Goal: Complete application form: Complete application form

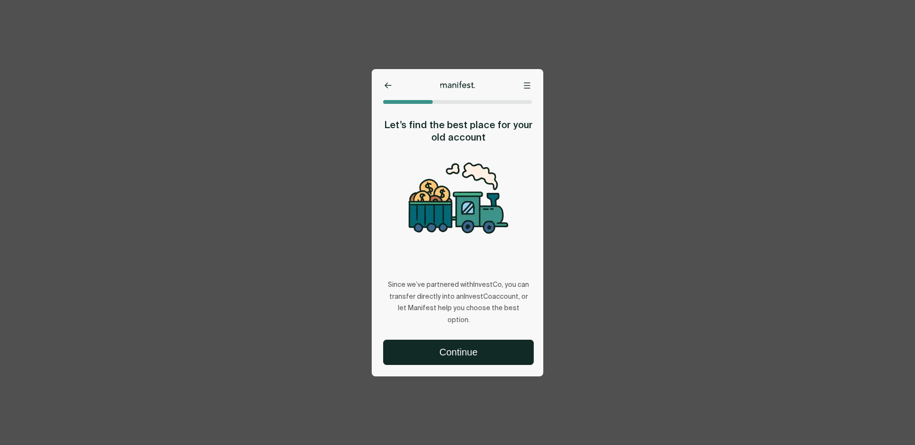
click at [451, 355] on button "Continue" at bounding box center [458, 352] width 150 height 24
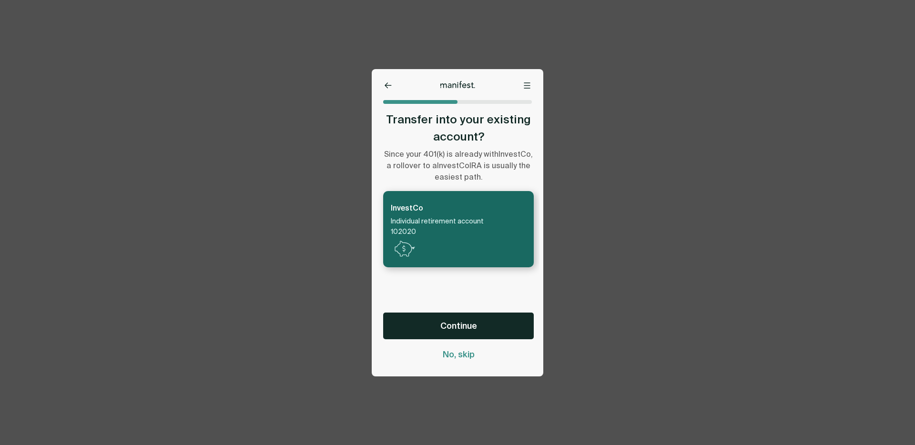
click at [451, 356] on span "No, skip" at bounding box center [459, 354] width 32 height 11
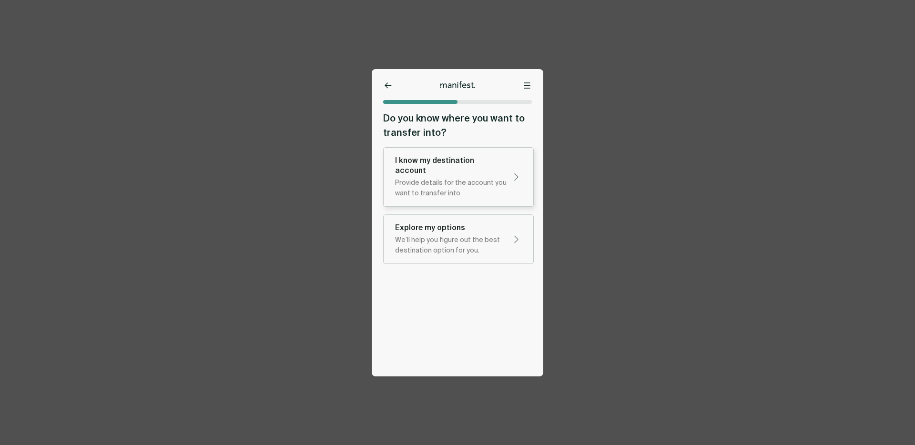
click at [440, 178] on div "Provide details for the account you want to transfer into." at bounding box center [450, 188] width 111 height 21
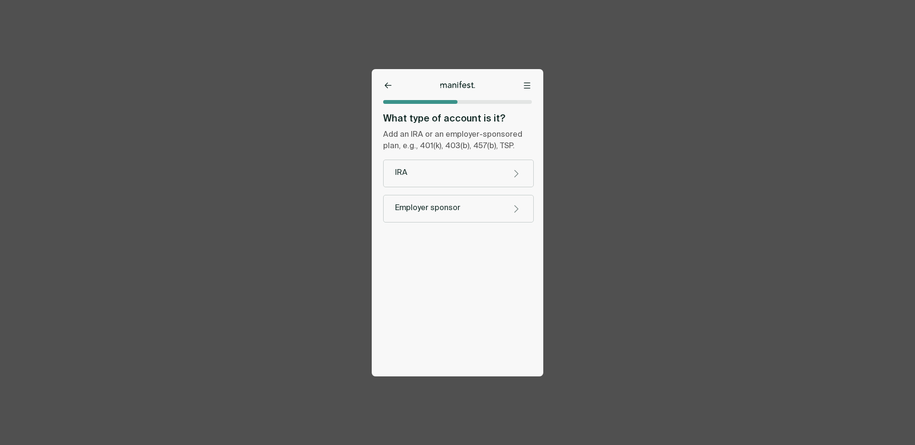
click at [427, 171] on div "IRA" at bounding box center [450, 173] width 111 height 10
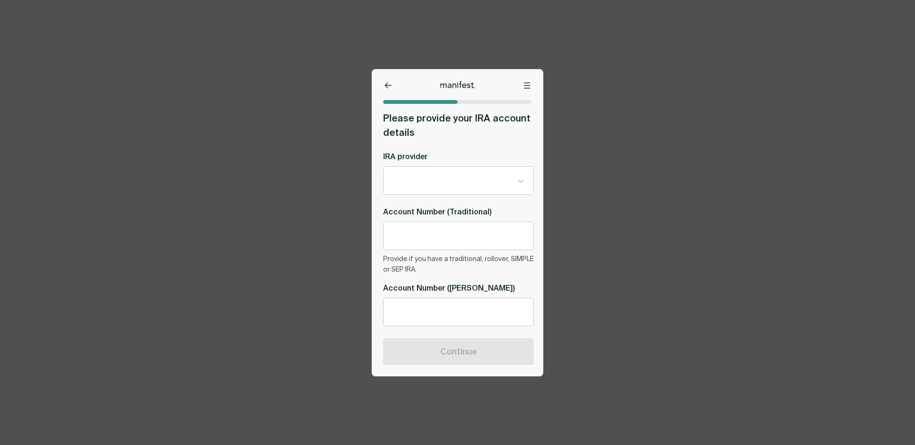
click at [378, 84] on div at bounding box center [458, 85] width 172 height 8
click at [385, 81] on button at bounding box center [388, 86] width 10 height 10
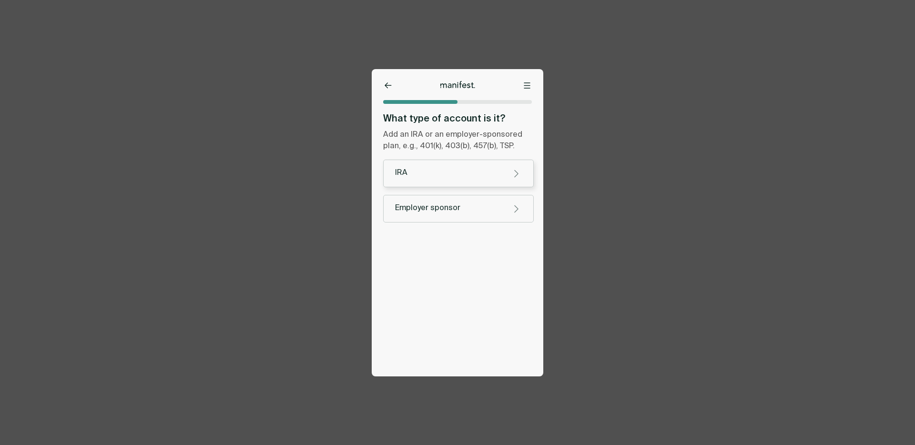
click at [421, 171] on div "IRA" at bounding box center [450, 173] width 111 height 10
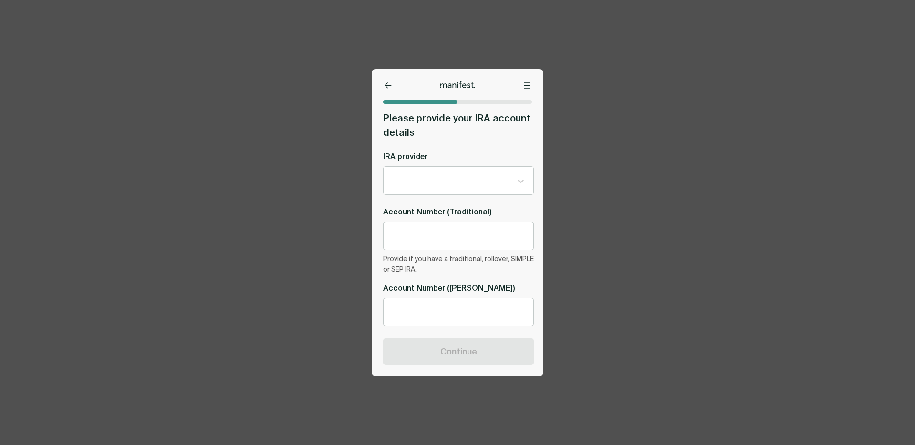
click at [432, 180] on div at bounding box center [451, 180] width 121 height 12
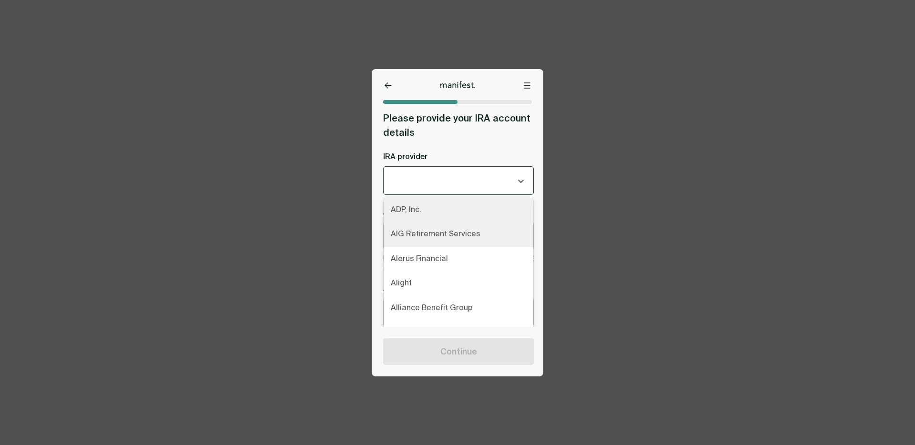
click at [415, 222] on div "AIG Retirement Services" at bounding box center [458, 234] width 150 height 25
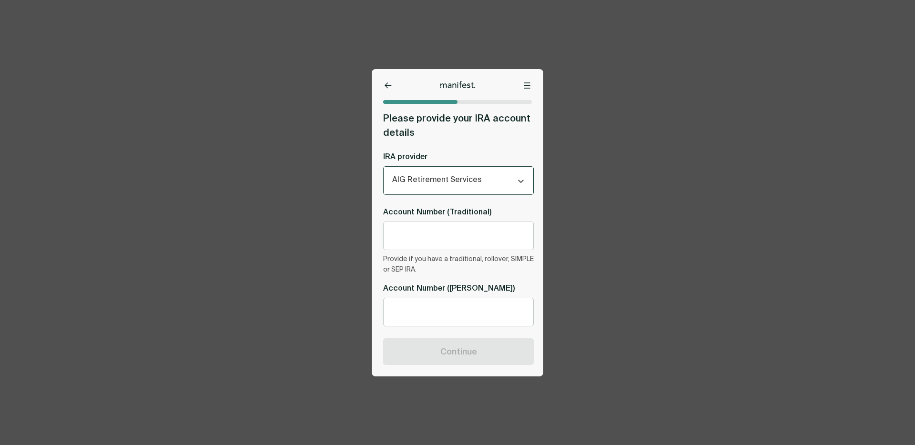
click at [385, 88] on icon at bounding box center [387, 85] width 7 height 6
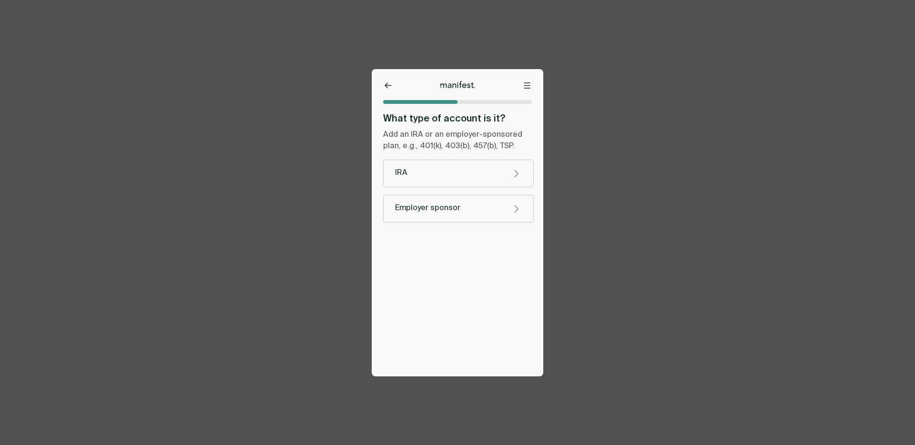
click at [432, 215] on button "Employer sponsor" at bounding box center [458, 209] width 151 height 28
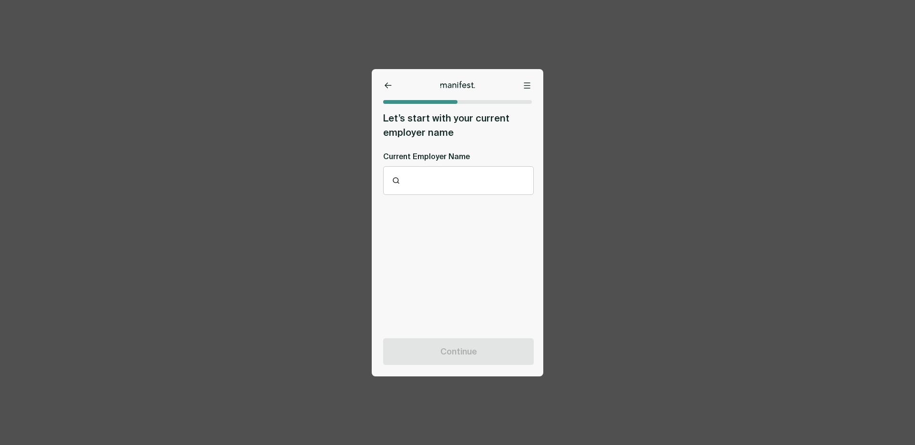
click at [427, 182] on div at bounding box center [464, 180] width 123 height 10
type input "*"
click at [438, 205] on p "Ddd" at bounding box center [459, 210] width 134 height 10
type input "***"
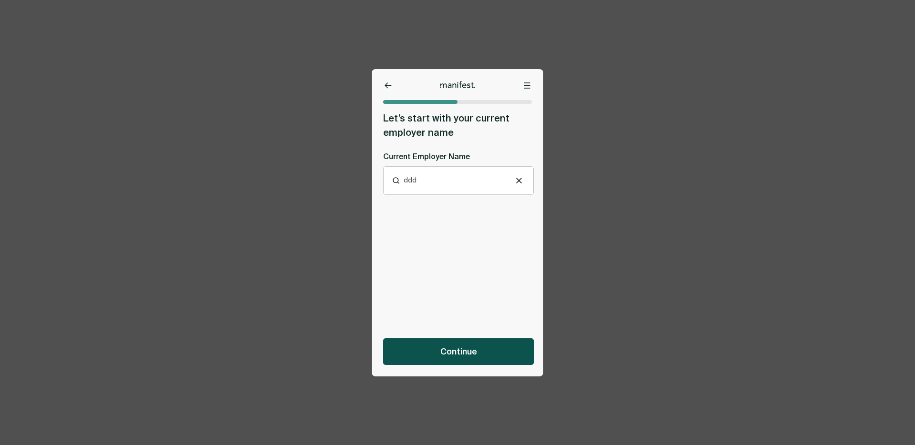
click at [489, 350] on button "Continue" at bounding box center [458, 351] width 151 height 27
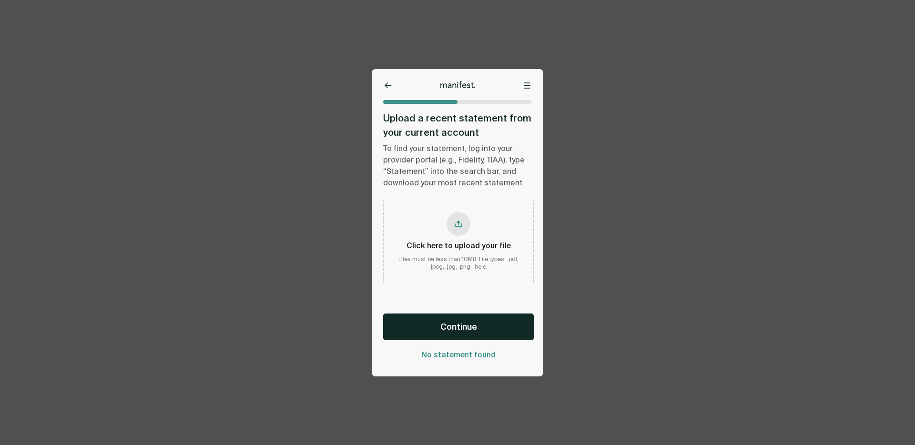
click at [391, 93] on div "Options Home Exit Manifest [EMAIL_ADDRESS][DOMAIN_NAME] Upload a recent stateme…" at bounding box center [458, 222] width 172 height 307
click at [390, 86] on icon at bounding box center [387, 85] width 7 height 6
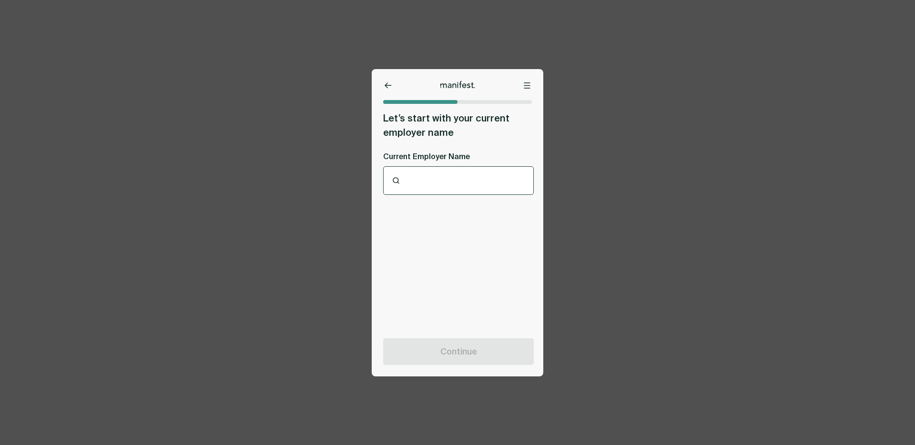
click at [429, 177] on div at bounding box center [464, 180] width 123 height 10
click at [420, 214] on p "Dddd" at bounding box center [459, 210] width 134 height 10
type input "****"
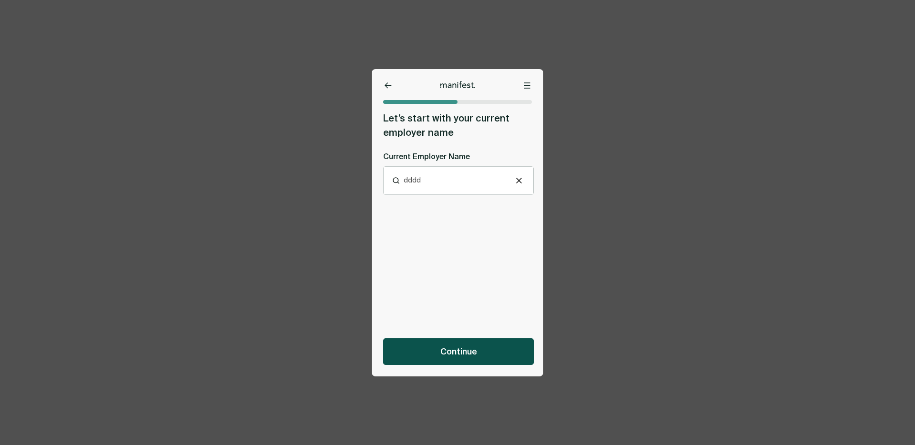
click at [432, 340] on button "Continue" at bounding box center [458, 351] width 151 height 27
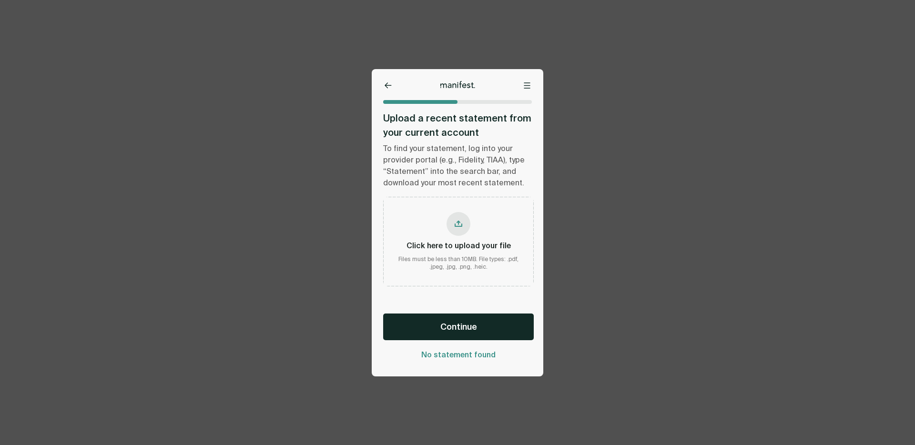
click at [465, 241] on div "Click here to upload your file" at bounding box center [458, 246] width 104 height 10
click at [430, 323] on button "Continue" at bounding box center [458, 326] width 151 height 27
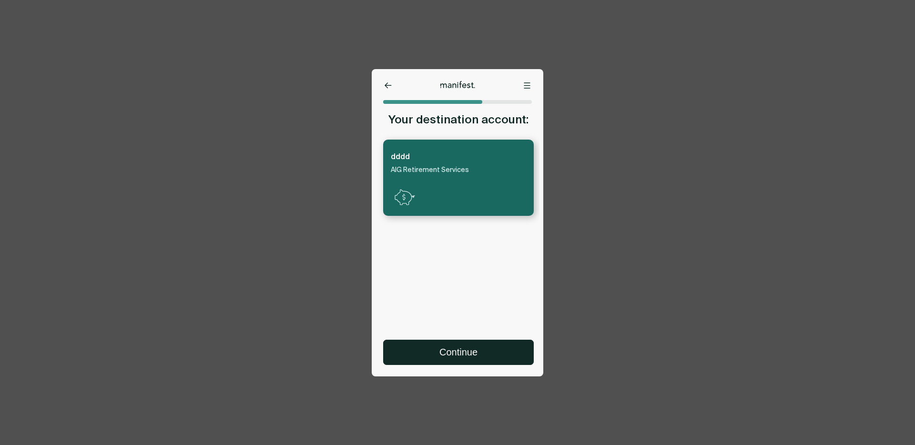
click at [384, 82] on icon at bounding box center [387, 85] width 7 height 6
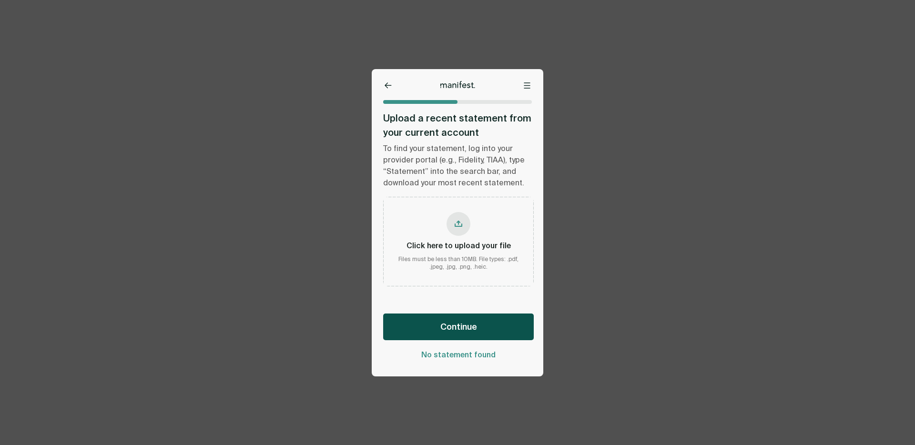
click at [455, 326] on span "Continue" at bounding box center [458, 326] width 37 height 11
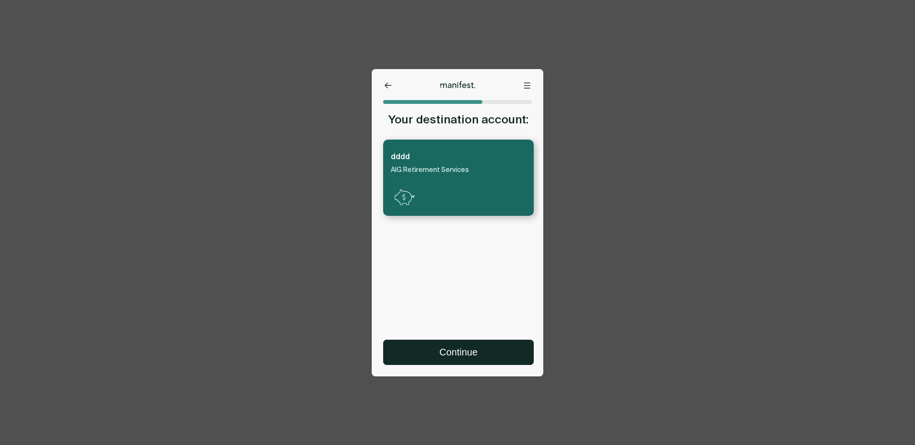
click at [390, 83] on icon at bounding box center [387, 85] width 7 height 6
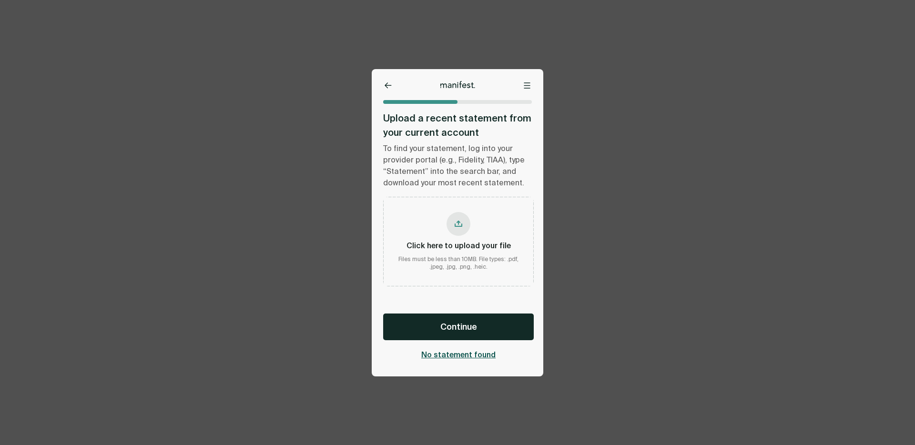
click at [447, 355] on span "No statement found" at bounding box center [458, 355] width 74 height 10
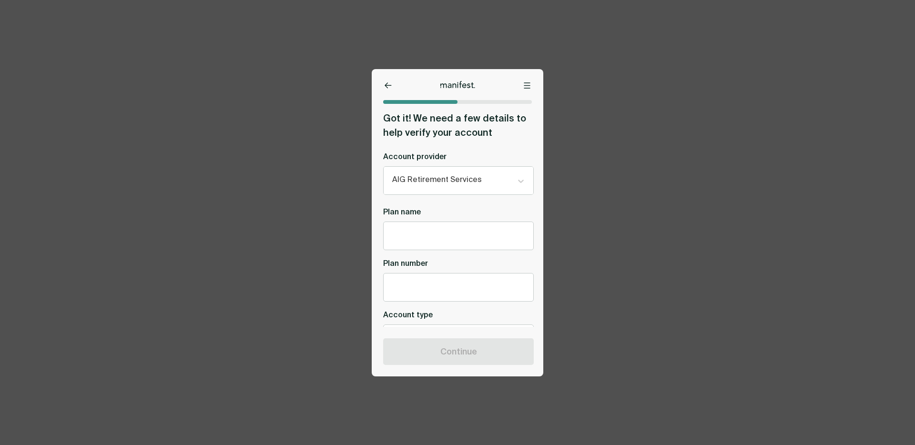
click at [388, 84] on icon at bounding box center [387, 85] width 7 height 6
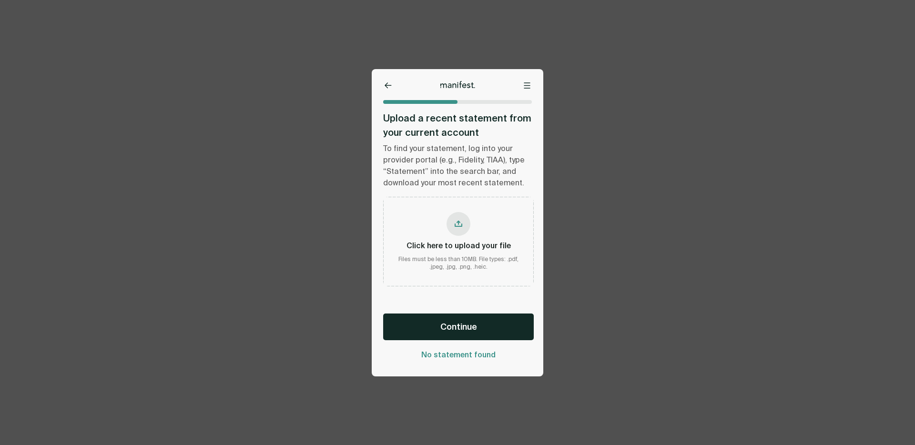
click at [421, 312] on div "Continue No statement found" at bounding box center [456, 333] width 168 height 63
click at [416, 320] on button "Continue" at bounding box center [458, 326] width 151 height 27
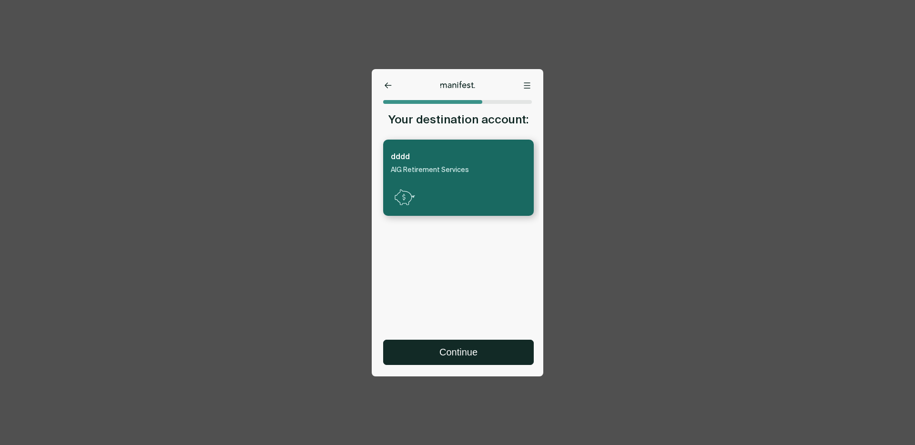
click at [388, 85] on icon at bounding box center [387, 85] width 7 height 6
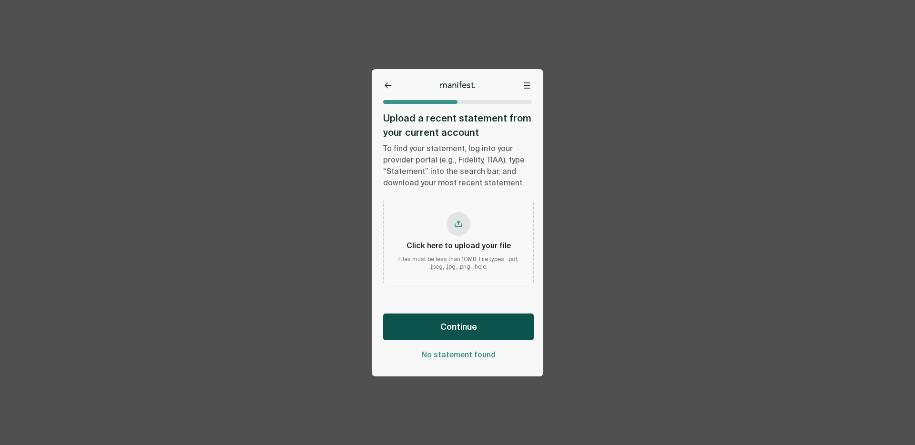
click at [478, 328] on button "Continue" at bounding box center [458, 326] width 151 height 27
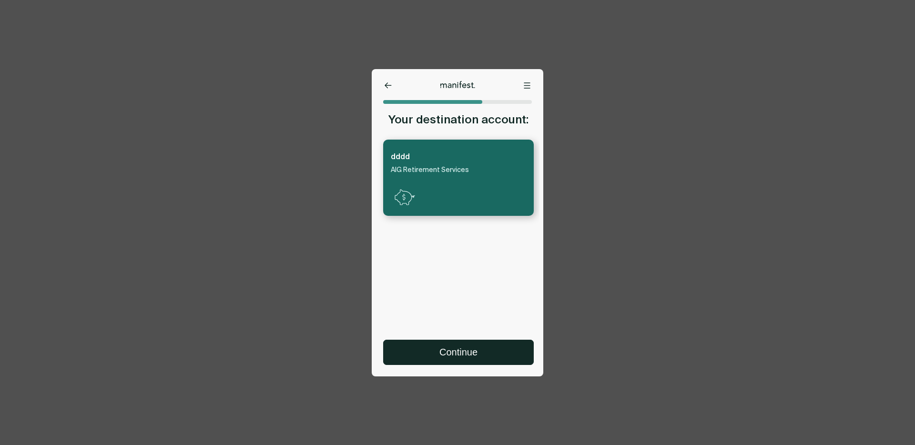
click at [385, 80] on div at bounding box center [458, 78] width 172 height 19
click at [388, 86] on icon at bounding box center [387, 85] width 7 height 6
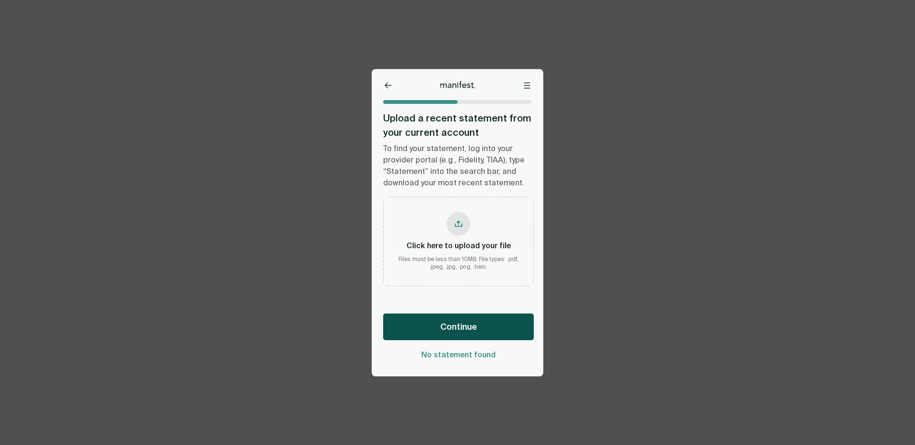
click at [430, 326] on button "Continue" at bounding box center [458, 326] width 151 height 27
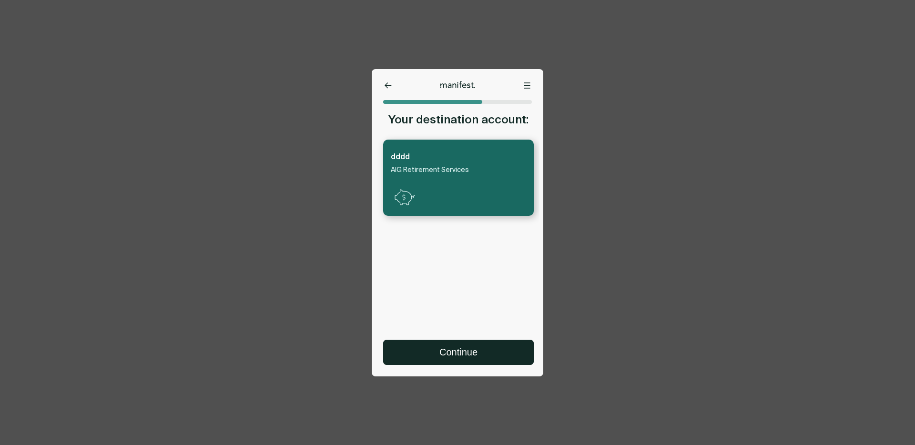
click at [385, 81] on button at bounding box center [388, 86] width 10 height 10
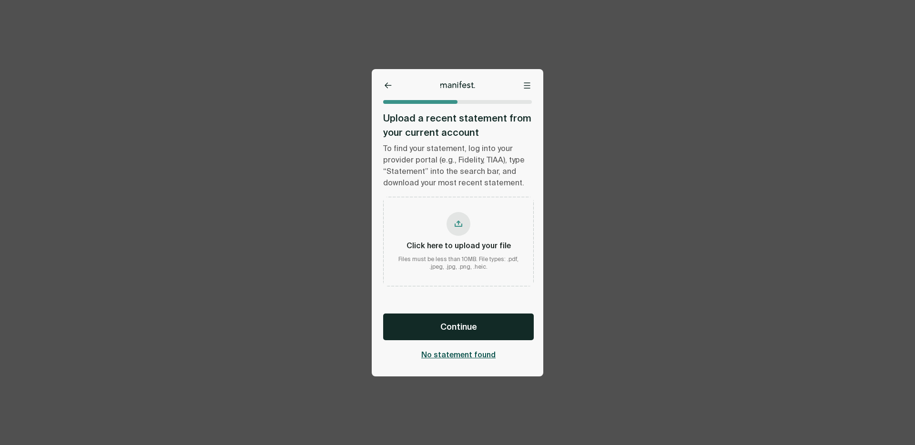
click at [452, 350] on span "No statement found" at bounding box center [458, 355] width 74 height 10
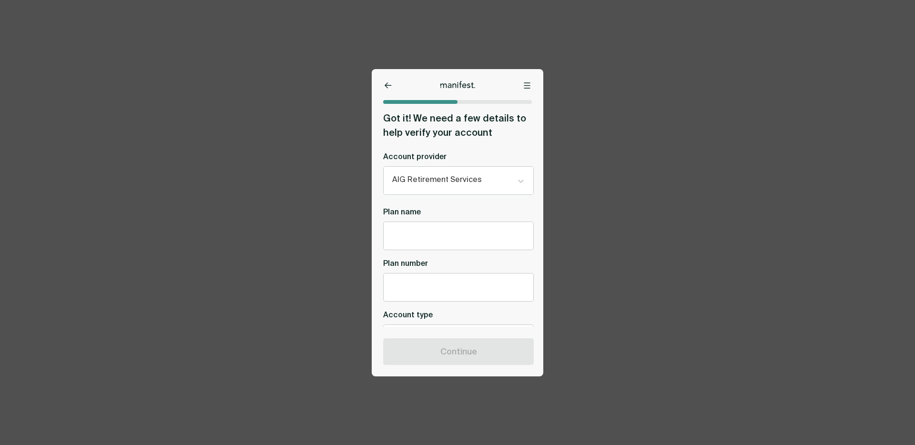
click at [386, 84] on icon at bounding box center [388, 85] width 6 height 5
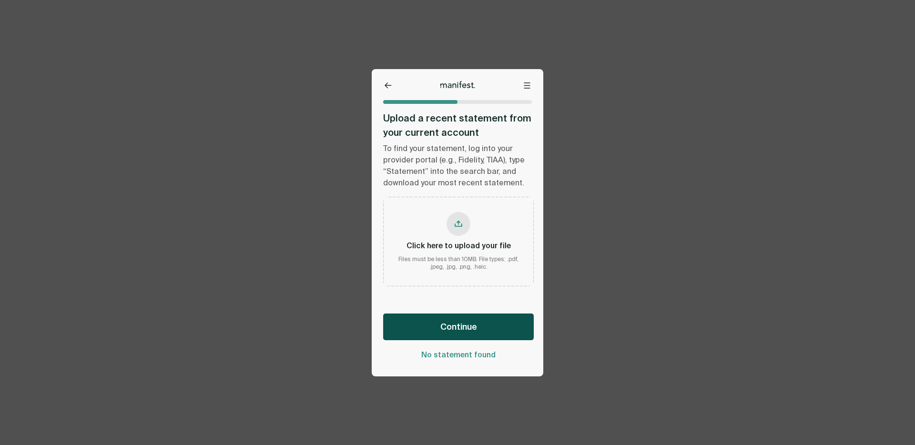
click at [445, 333] on button "Continue" at bounding box center [458, 326] width 151 height 27
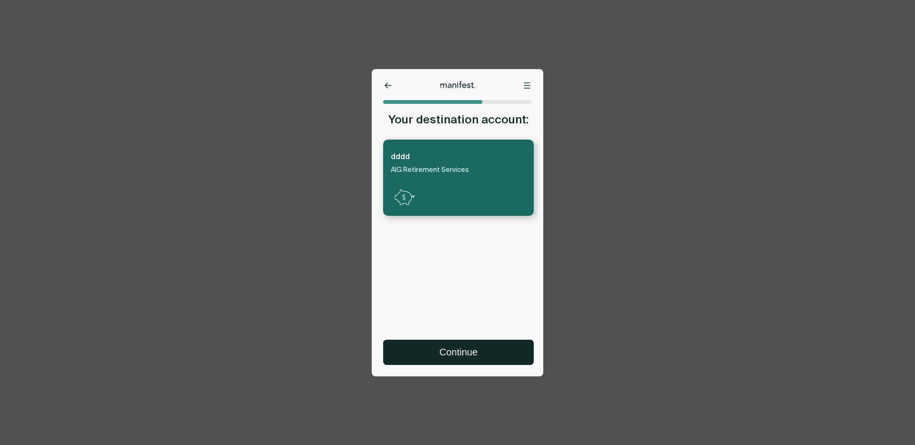
click at [471, 352] on button "Continue" at bounding box center [458, 352] width 150 height 24
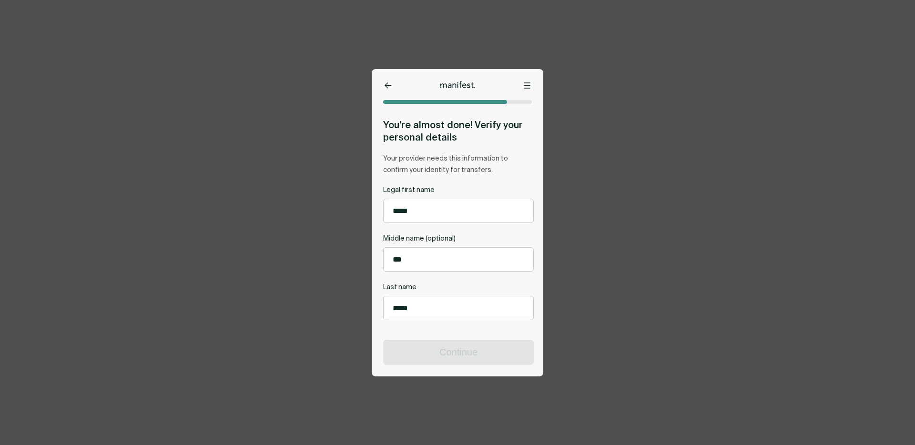
click at [389, 84] on icon at bounding box center [387, 85] width 7 height 6
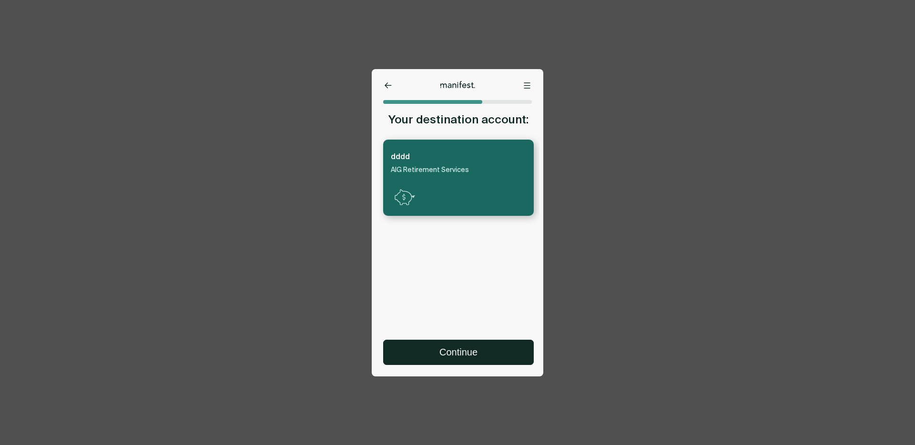
click at [526, 83] on icon at bounding box center [527, 85] width 6 height 5
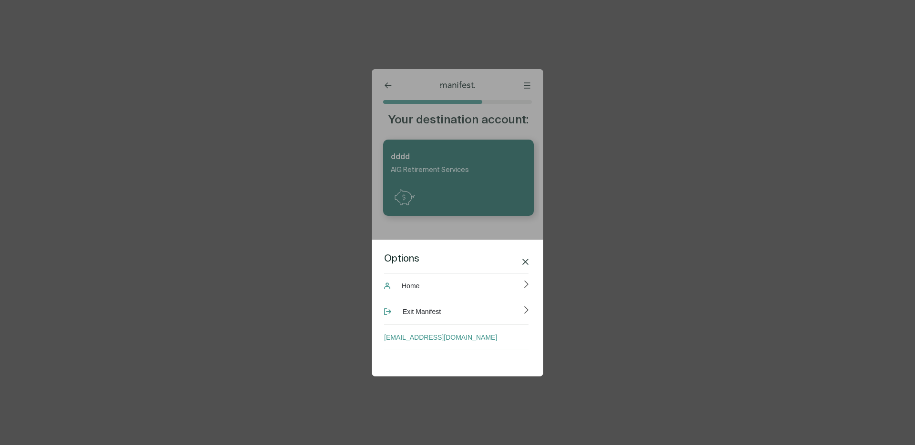
click at [528, 254] on div "Options Home Exit Manifest [EMAIL_ADDRESS][DOMAIN_NAME]" at bounding box center [458, 308] width 172 height 137
click at [525, 255] on div "Options" at bounding box center [456, 259] width 144 height 12
click at [524, 260] on icon at bounding box center [525, 262] width 6 height 6
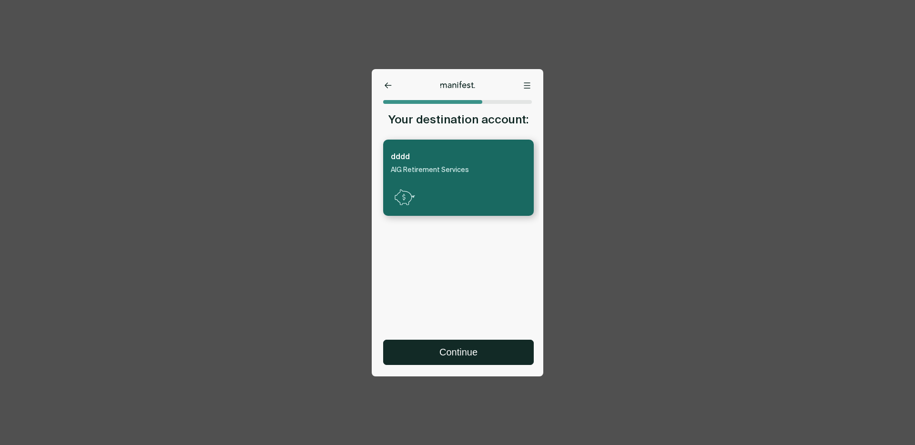
click at [462, 343] on button "Continue" at bounding box center [458, 352] width 150 height 24
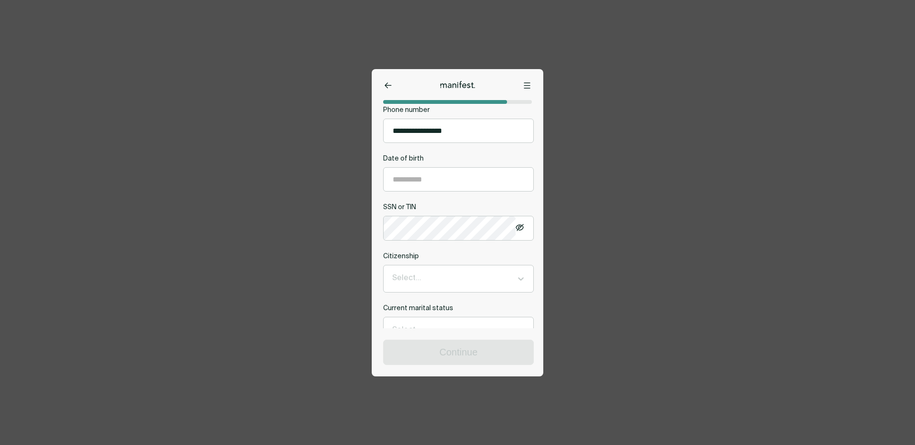
scroll to position [305, 0]
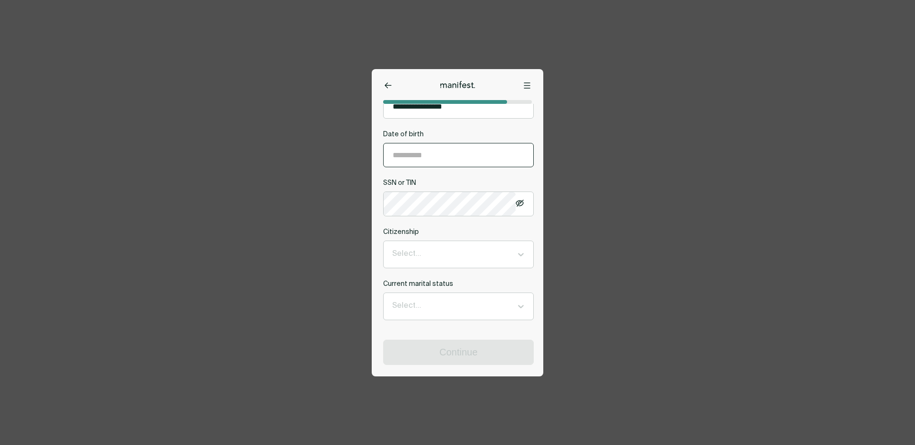
click at [415, 143] on div at bounding box center [458, 155] width 151 height 24
click at [414, 157] on input "**********" at bounding box center [458, 154] width 150 height 23
type input "**********"
click at [519, 205] on icon at bounding box center [519, 203] width 8 height 7
click at [519, 205] on icon at bounding box center [519, 203] width 8 height 6
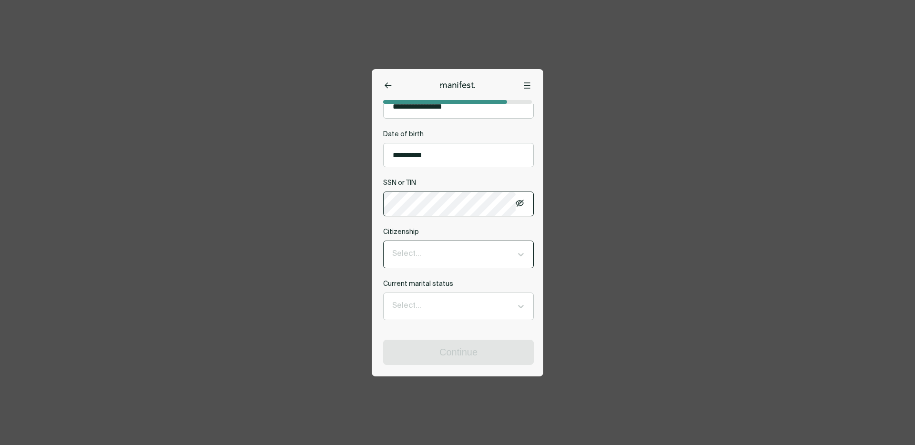
click at [457, 259] on div at bounding box center [449, 254] width 115 height 12
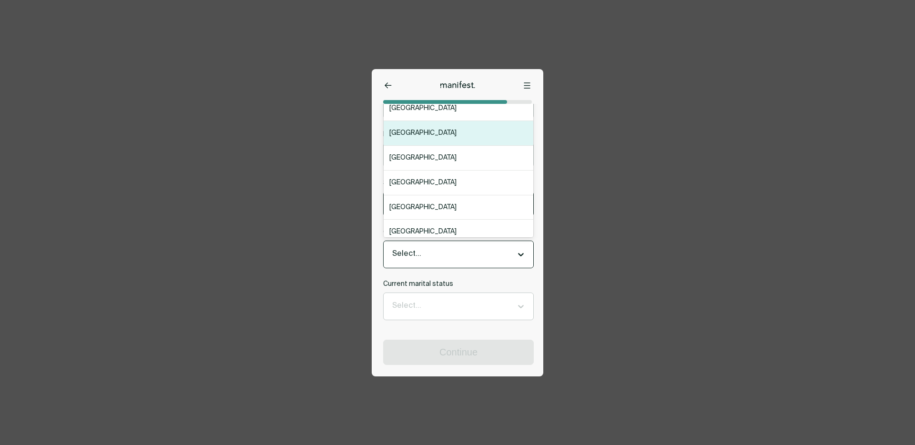
click at [410, 142] on div "[GEOGRAPHIC_DATA]" at bounding box center [458, 133] width 150 height 25
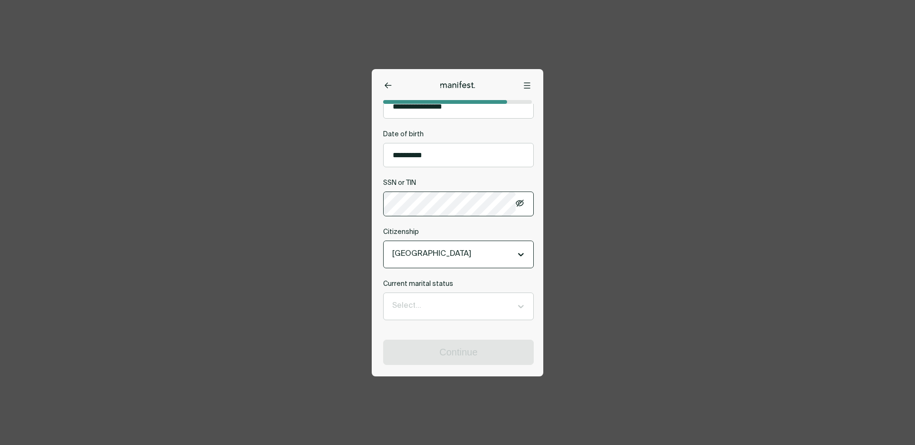
click at [399, 262] on div "[GEOGRAPHIC_DATA]" at bounding box center [449, 254] width 125 height 16
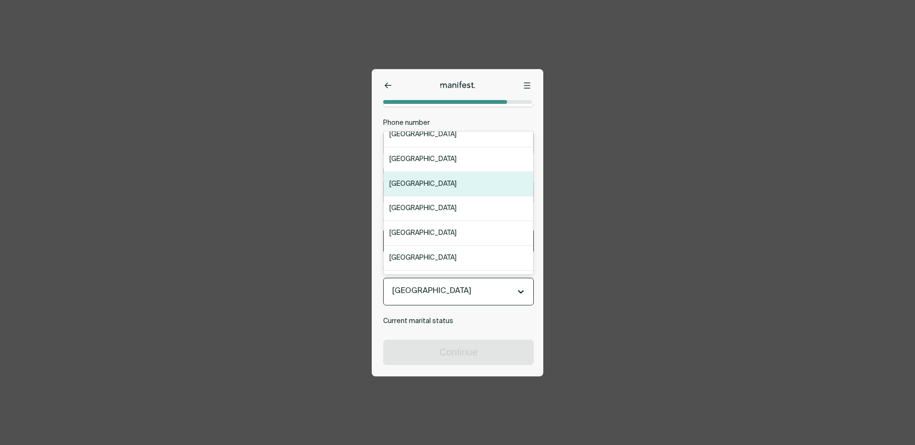
scroll to position [0, 0]
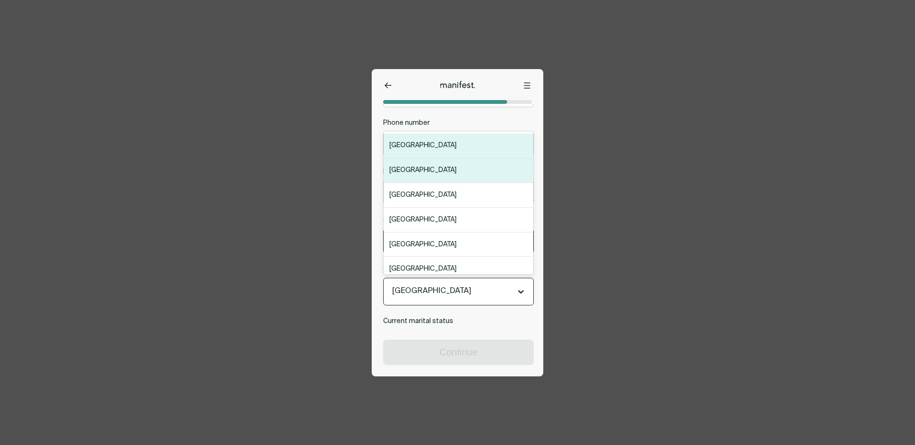
click at [421, 140] on div "[GEOGRAPHIC_DATA]" at bounding box center [458, 145] width 150 height 25
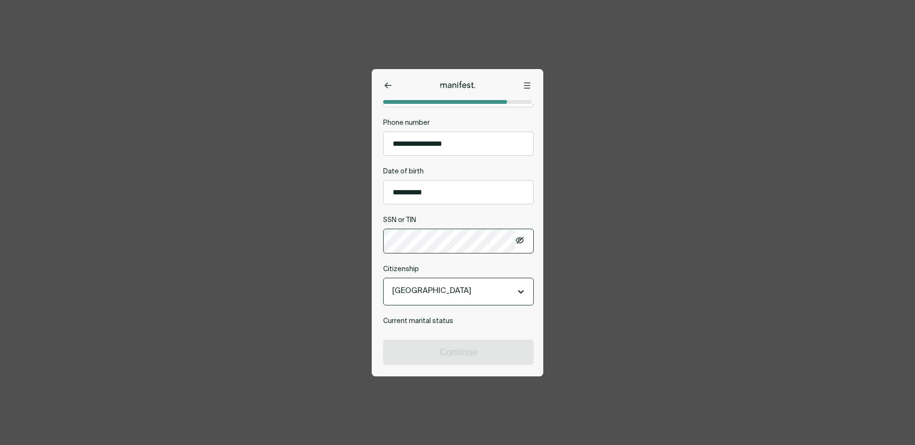
click at [427, 298] on div at bounding box center [449, 291] width 115 height 12
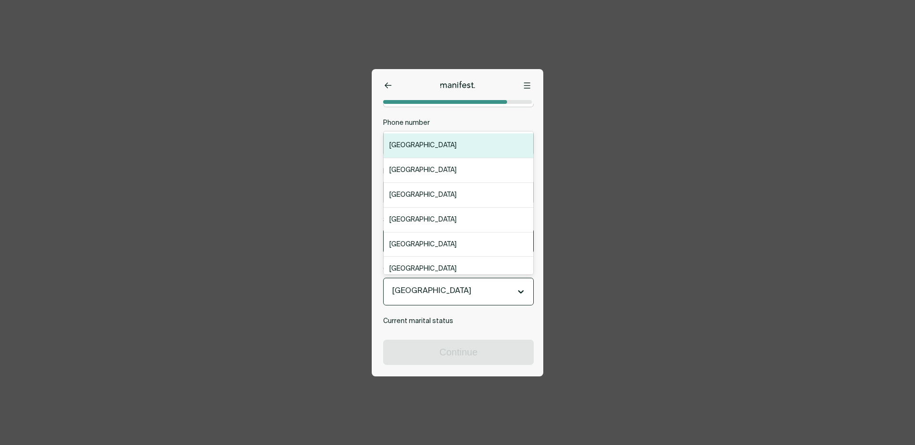
click at [440, 300] on div "[GEOGRAPHIC_DATA]" at bounding box center [449, 291] width 125 height 16
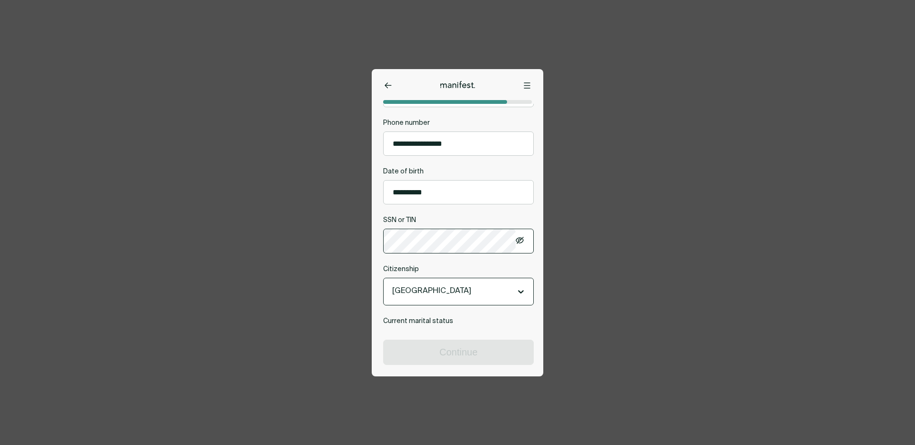
scroll to position [305, 0]
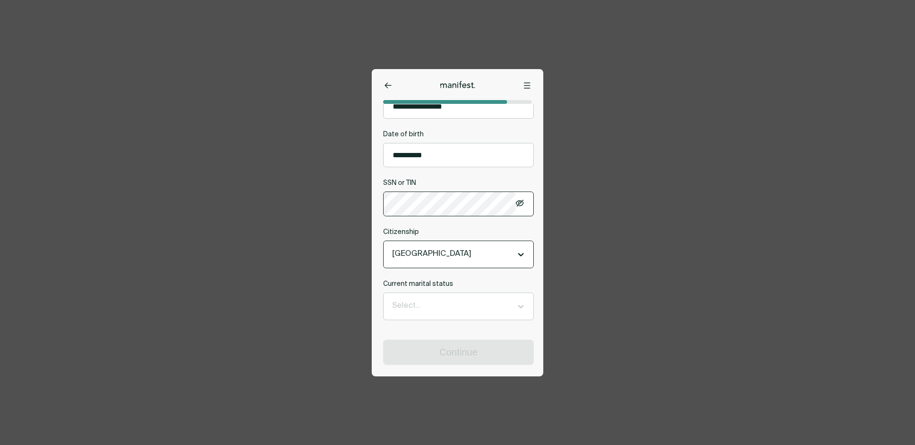
click at [452, 257] on div at bounding box center [449, 254] width 115 height 12
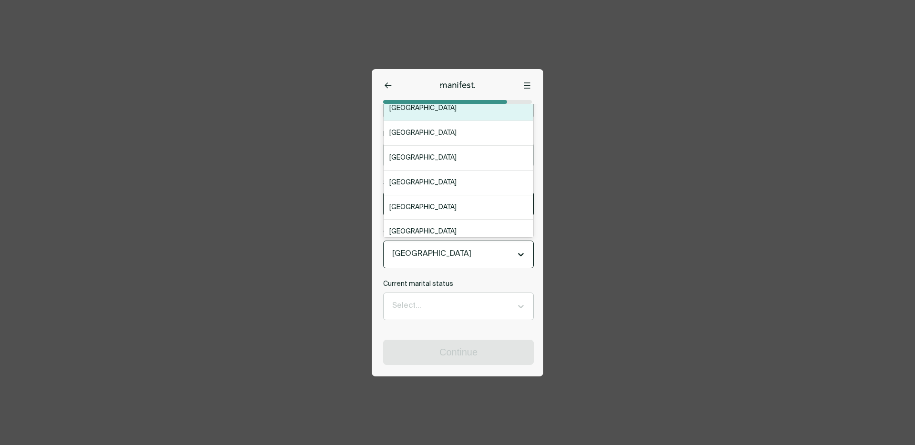
click at [445, 257] on div at bounding box center [449, 254] width 115 height 12
click at [445, 258] on div at bounding box center [449, 254] width 115 height 12
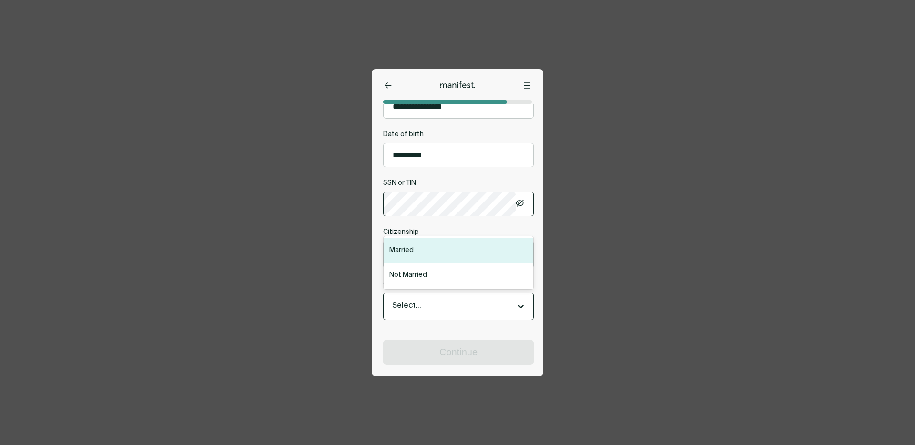
click at [439, 299] on div "Select..." at bounding box center [449, 306] width 125 height 16
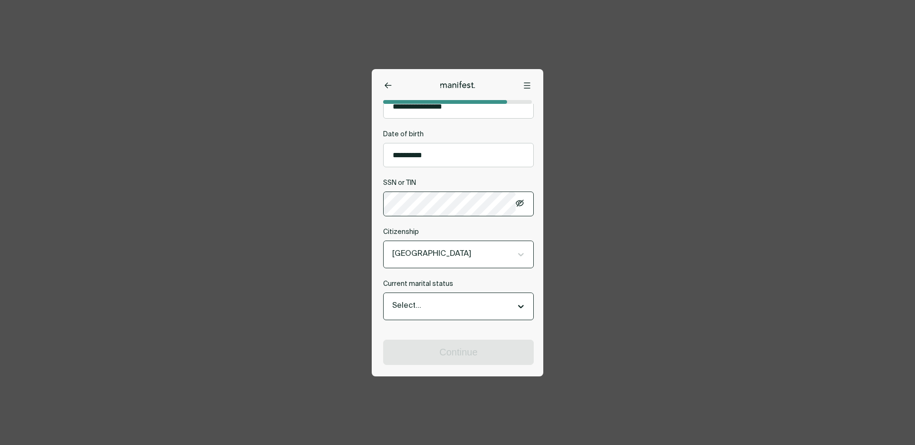
click at [437, 250] on div at bounding box center [449, 254] width 115 height 12
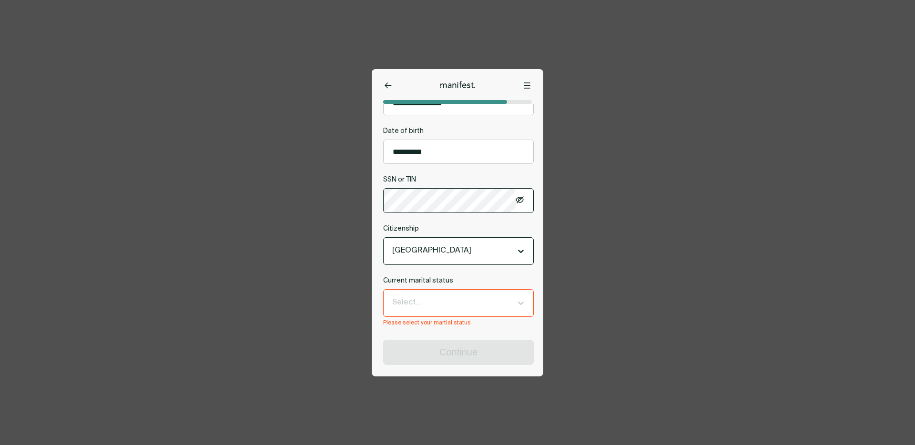
click at [437, 249] on div at bounding box center [449, 251] width 115 height 12
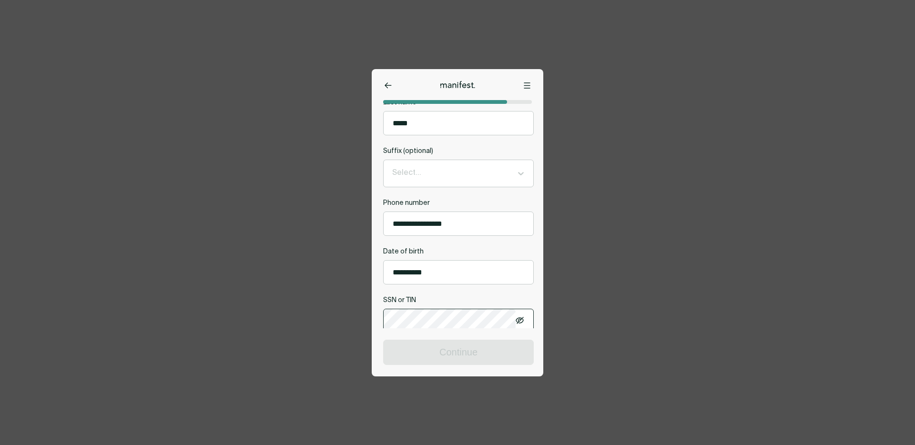
scroll to position [131, 0]
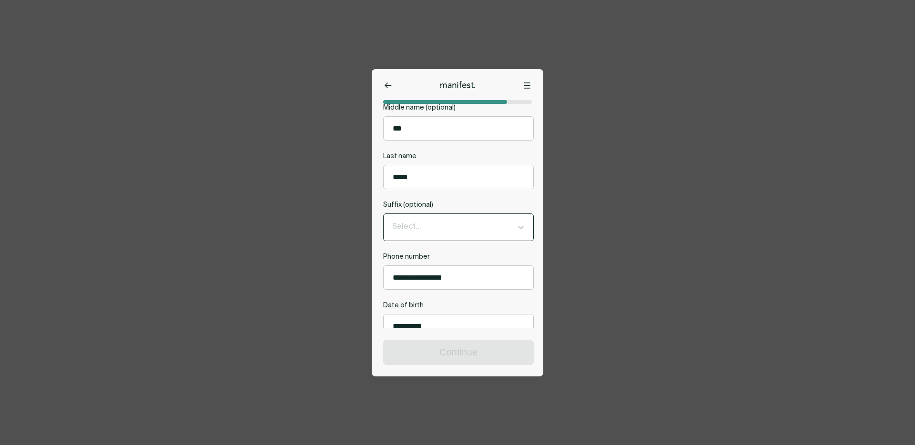
click at [444, 219] on div "Select..." at bounding box center [458, 227] width 150 height 27
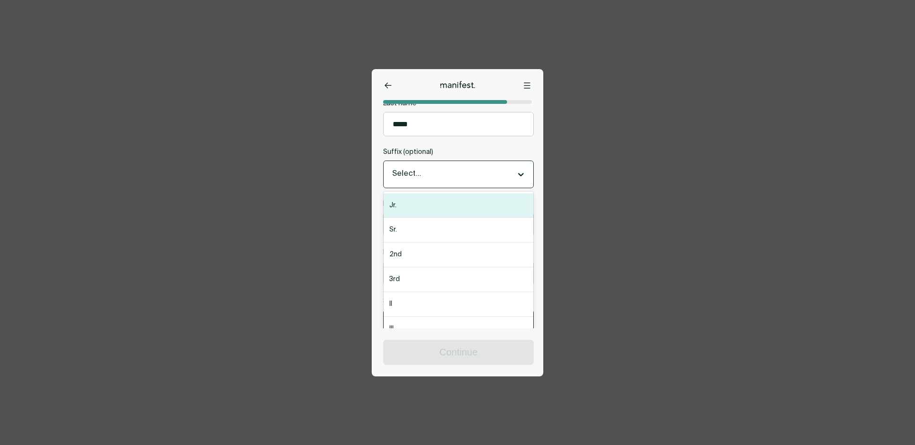
scroll to position [197, 0]
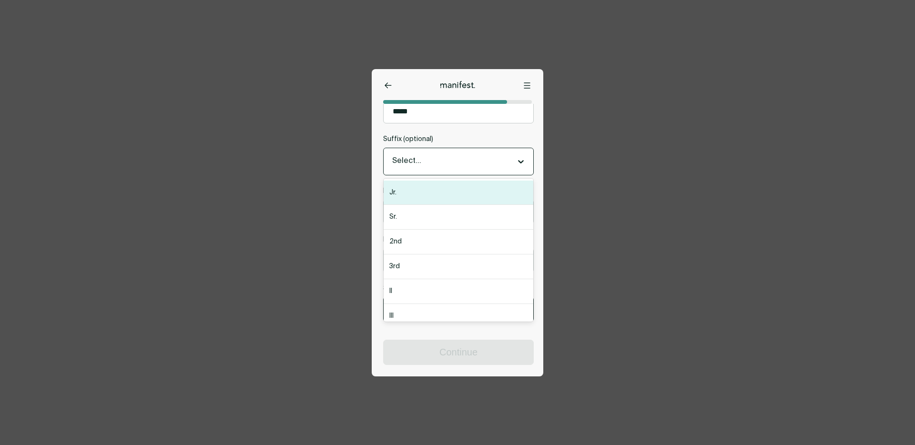
click at [471, 141] on label "Suffix (optional)" at bounding box center [458, 139] width 151 height 9
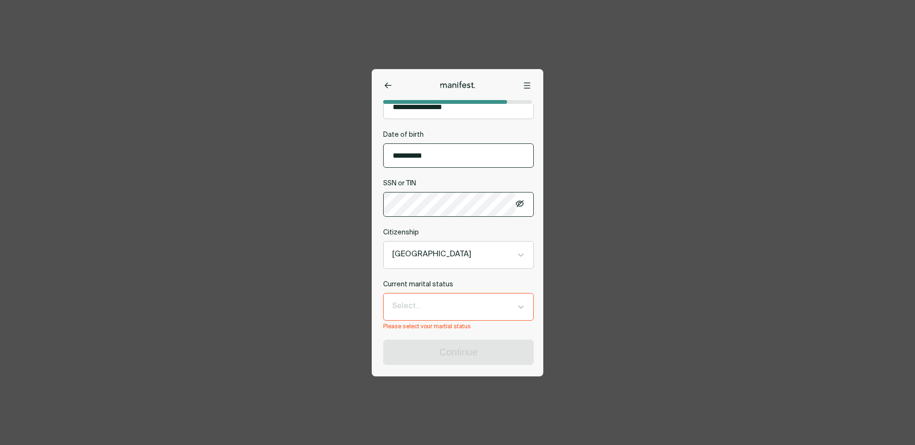
scroll to position [310, 0]
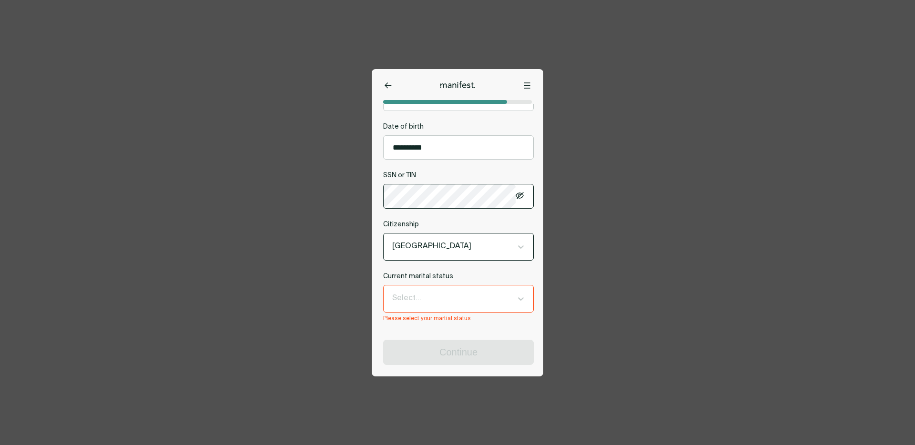
click at [439, 260] on div "[GEOGRAPHIC_DATA]" at bounding box center [458, 246] width 150 height 27
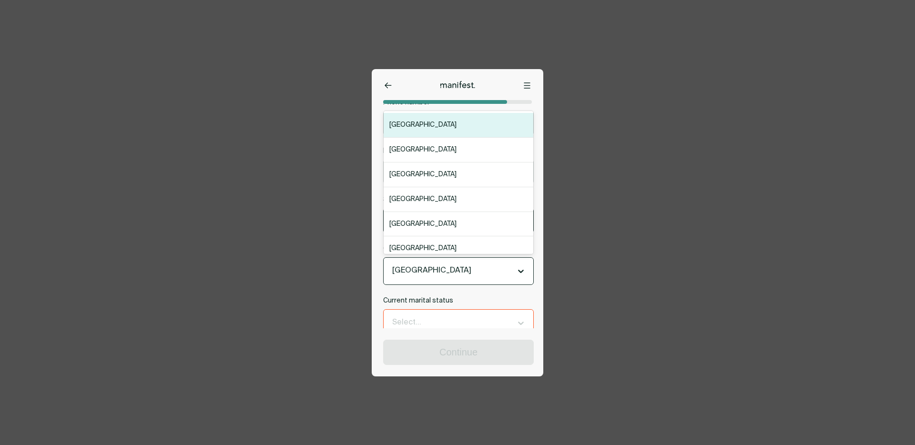
scroll to position [315, 0]
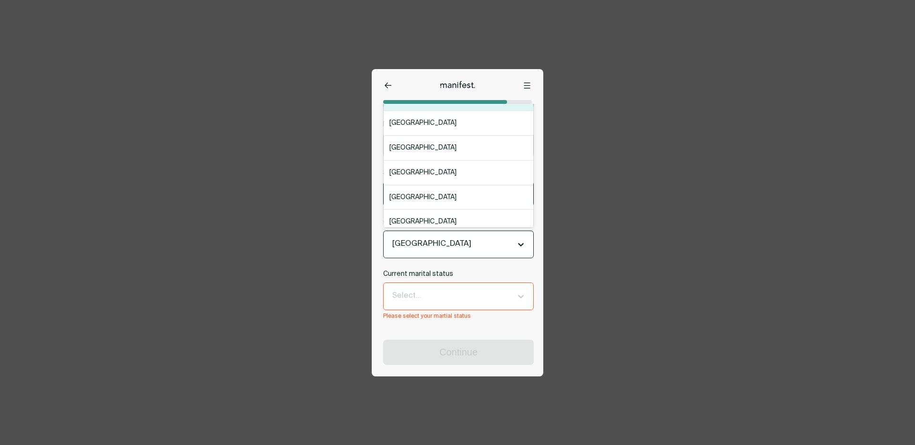
click at [493, 293] on div at bounding box center [449, 296] width 115 height 12
